Goal: Task Accomplishment & Management: Use online tool/utility

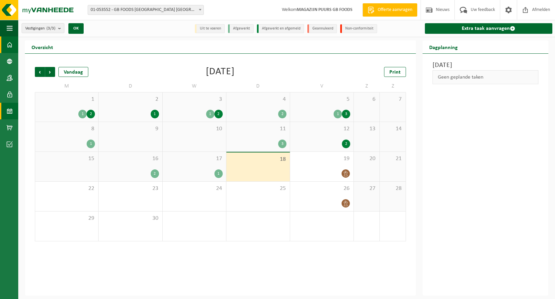
click at [6, 46] on link "Dashboard" at bounding box center [9, 45] width 18 height 17
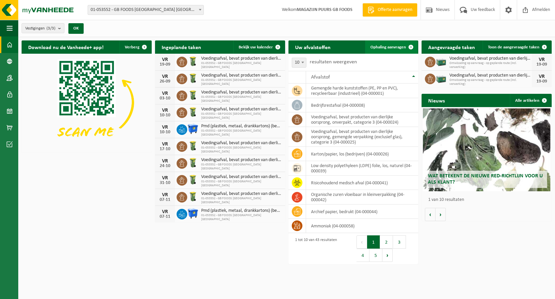
click at [389, 49] on link "Ophaling aanvragen" at bounding box center [391, 46] width 52 height 13
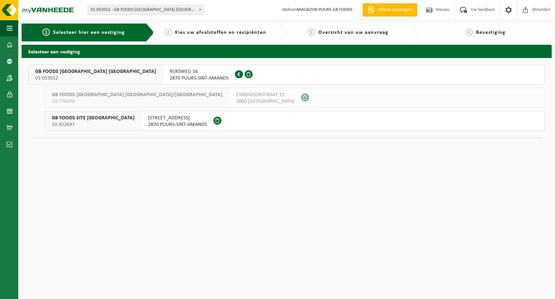
click at [60, 74] on span "GB FOODS [GEOGRAPHIC_DATA] [GEOGRAPHIC_DATA]" at bounding box center [95, 71] width 121 height 7
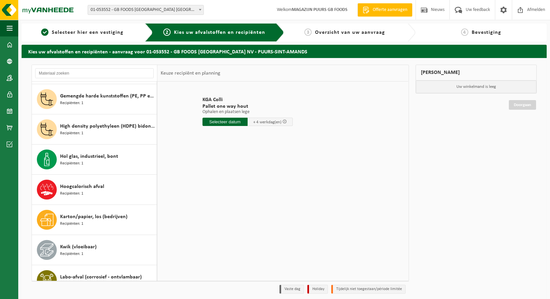
scroll to position [299, 0]
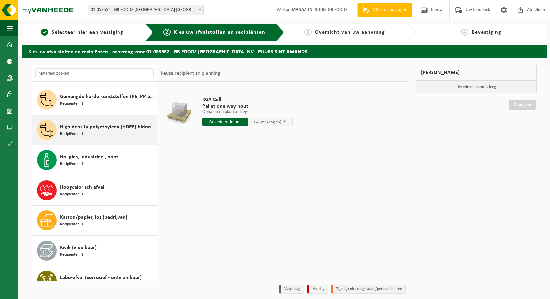
click at [86, 127] on span "High density polyethyleen (HDPE) bidons en vaten, inhoud > 2 liter, gekleurd" at bounding box center [107, 127] width 95 height 8
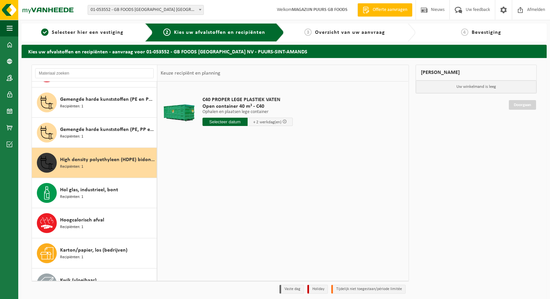
click at [86, 127] on span "Gemengde harde kunststoffen (PE, PP en PVC), recycleerbaar (industrieel)" at bounding box center [107, 130] width 95 height 8
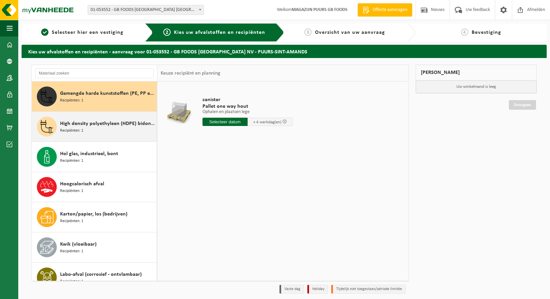
scroll to position [236, 0]
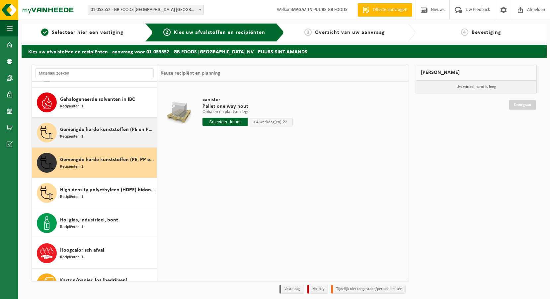
click at [96, 131] on span "Gemengde harde kunststoffen (PE en PP), recycleerbaar (industrieel)" at bounding box center [107, 130] width 95 height 8
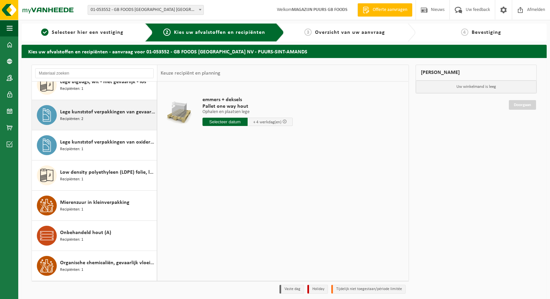
scroll to position [571, 0]
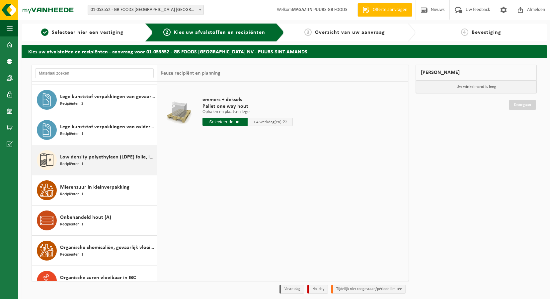
click at [101, 159] on span "Low density polyethyleen (LDPE) folie, los, naturel" at bounding box center [107, 157] width 95 height 8
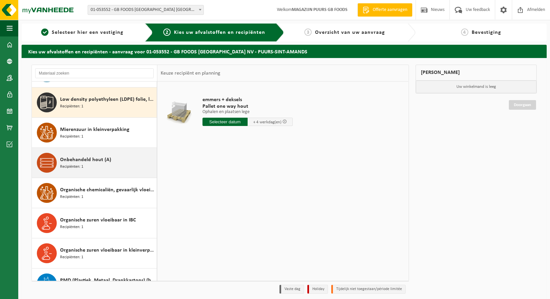
scroll to position [634, 0]
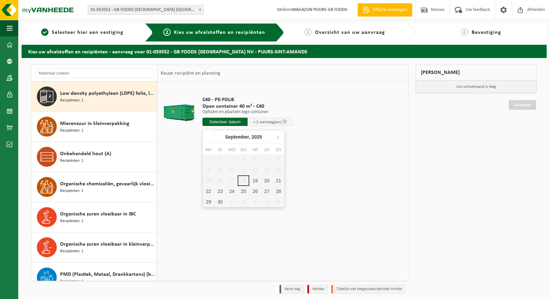
click at [216, 121] on input "text" at bounding box center [224, 122] width 45 height 8
click at [252, 180] on div "19" at bounding box center [255, 181] width 12 height 11
type input "Van 2025-09-19"
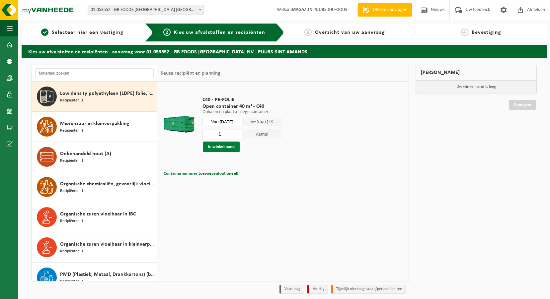
click at [228, 146] on button "In winkelmand" at bounding box center [221, 147] width 37 height 11
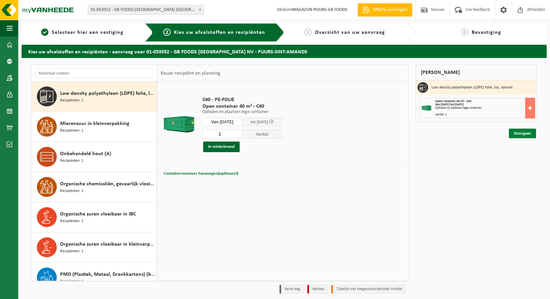
click at [520, 135] on link "Doorgaan" at bounding box center [522, 134] width 27 height 10
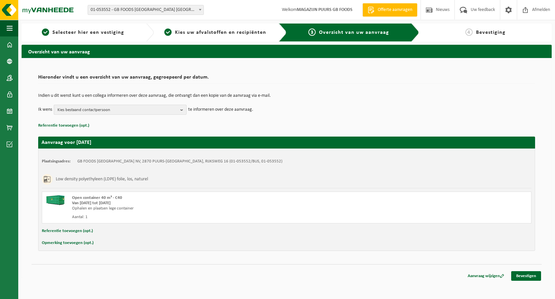
click at [156, 112] on span "Kies bestaand contactpersoon" at bounding box center [117, 110] width 120 height 10
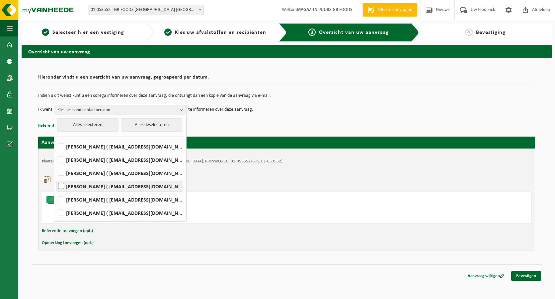
click at [87, 188] on label "Andre Reyniers ( andre_reyniers@thegbfoods.com )" at bounding box center [120, 187] width 126 height 10
click at [56, 178] on input "Andre Reyniers ( andre_reyniers@thegbfoods.com )" at bounding box center [55, 178] width 0 height 0
checkbox input "true"
click at [66, 211] on label "Said Tizi ( said_tizi@thegbfoods.com )" at bounding box center [120, 213] width 126 height 10
click at [56, 205] on input "Said Tizi ( said_tizi@thegbfoods.com )" at bounding box center [55, 204] width 0 height 0
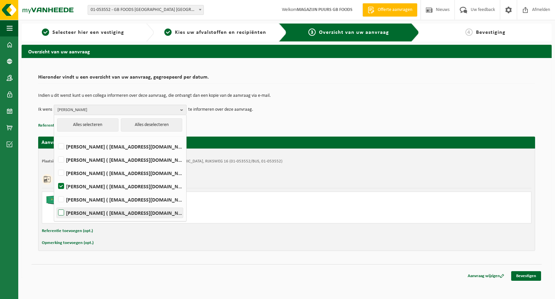
checkbox input "true"
drag, startPoint x: 327, startPoint y: 118, endPoint x: 339, endPoint y: 132, distance: 18.6
click at [328, 118] on div "Indien u dit wenst kunt u een collega informeren over deze aanvraag, die ontvan…" at bounding box center [286, 104] width 497 height 35
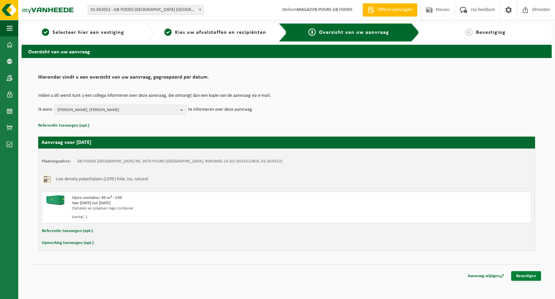
click at [531, 275] on link "Bevestigen" at bounding box center [526, 277] width 30 height 10
click at [528, 277] on link "Bevestigen" at bounding box center [526, 277] width 30 height 10
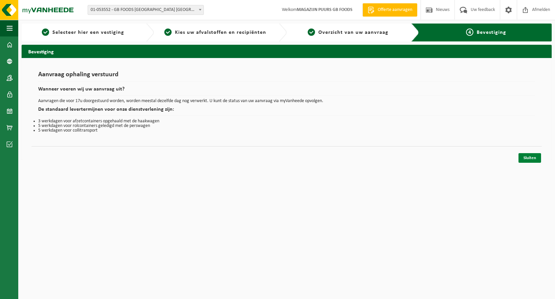
click at [532, 158] on link "Sluiten" at bounding box center [529, 158] width 23 height 10
